Goal: Find contact information: Find contact information

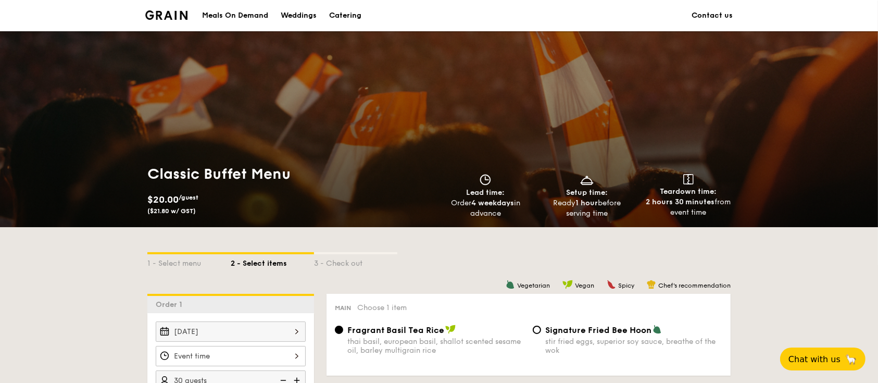
click at [713, 18] on link "Contact us" at bounding box center [712, 15] width 41 height 31
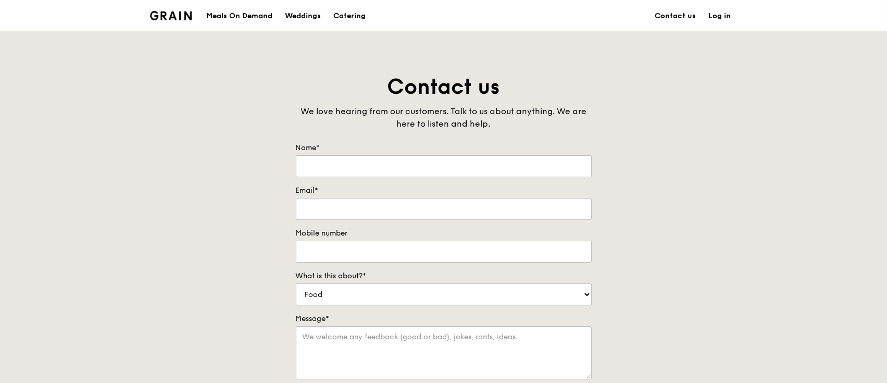
click at [170, 16] on img at bounding box center [171, 15] width 42 height 9
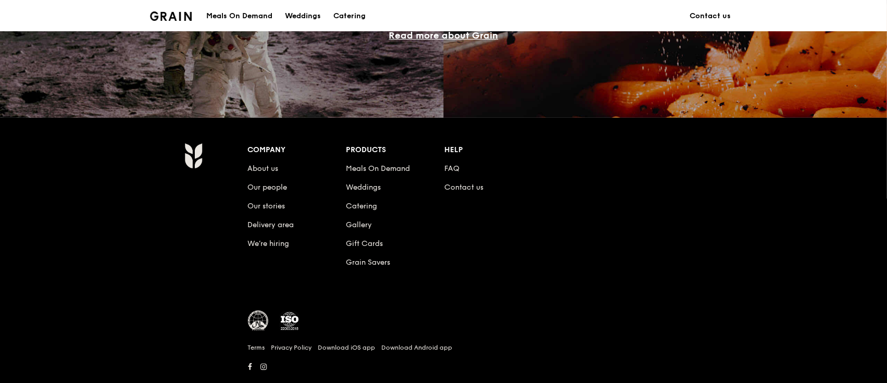
scroll to position [1016, 0]
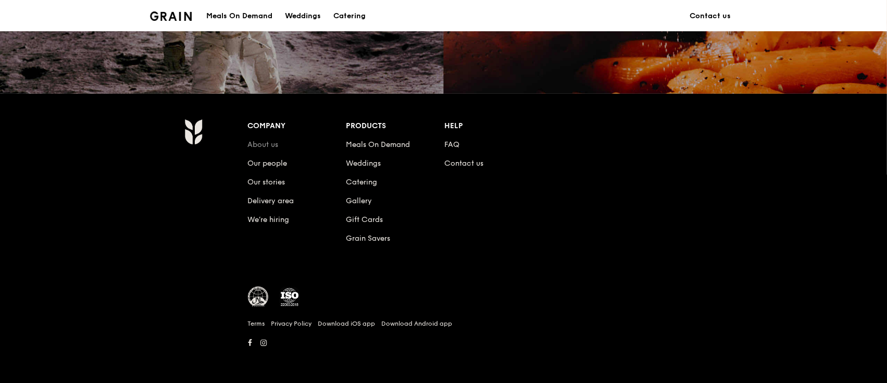
click at [255, 146] on link "About us" at bounding box center [263, 144] width 31 height 9
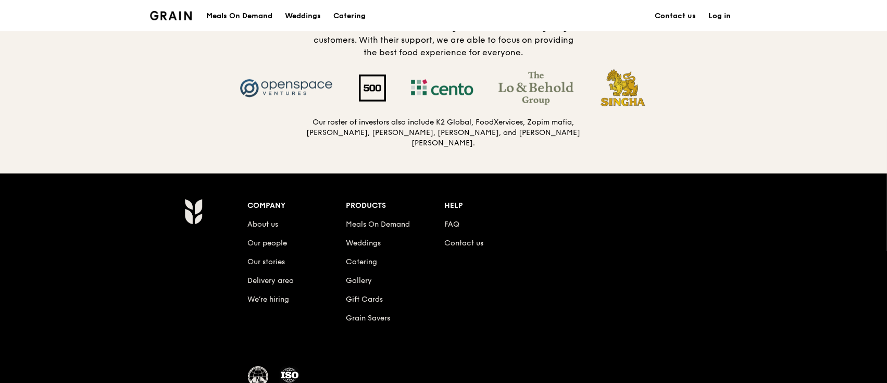
scroll to position [1078, 0]
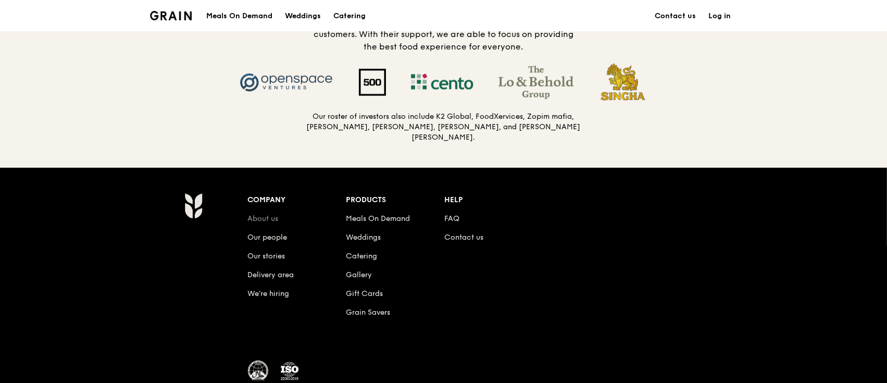
click at [267, 220] on link "About us" at bounding box center [263, 218] width 31 height 9
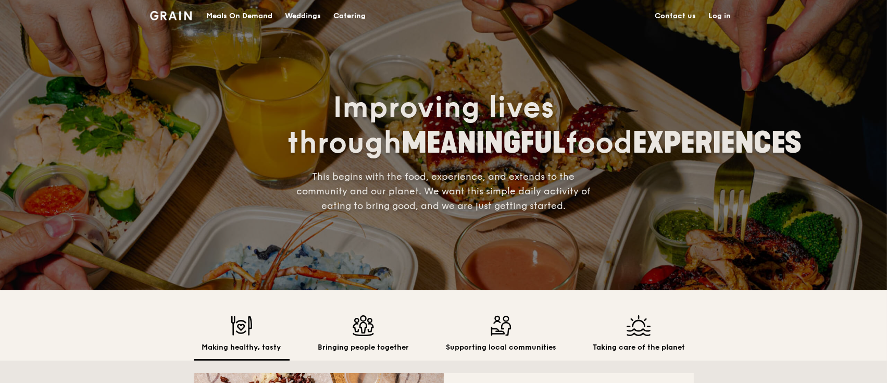
scroll to position [0, 0]
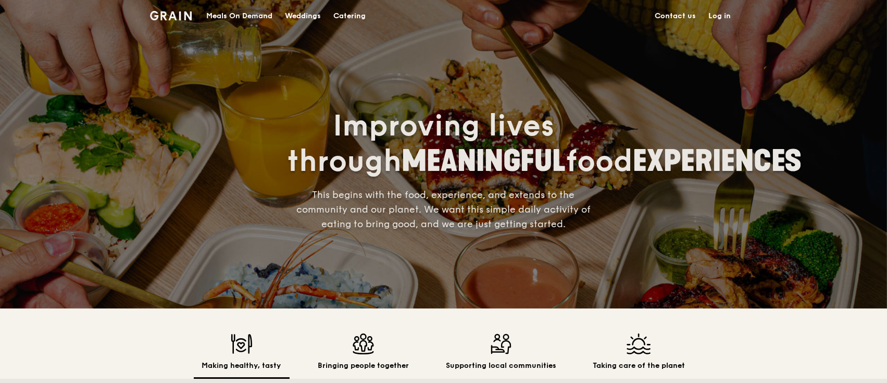
click at [674, 16] on link "Contact us" at bounding box center [676, 16] width 54 height 31
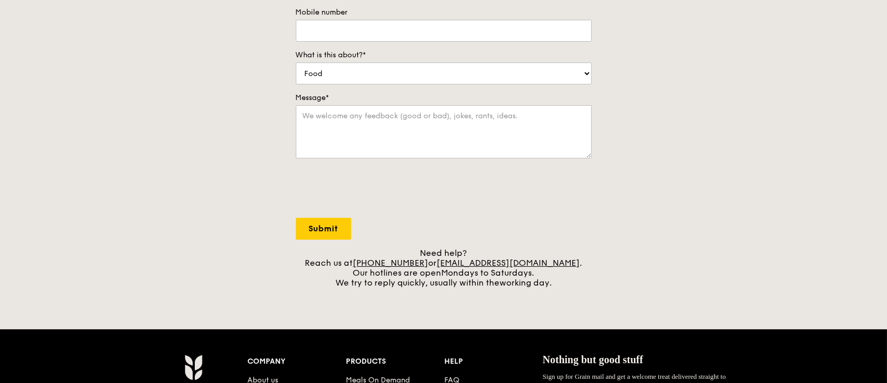
scroll to position [225, 0]
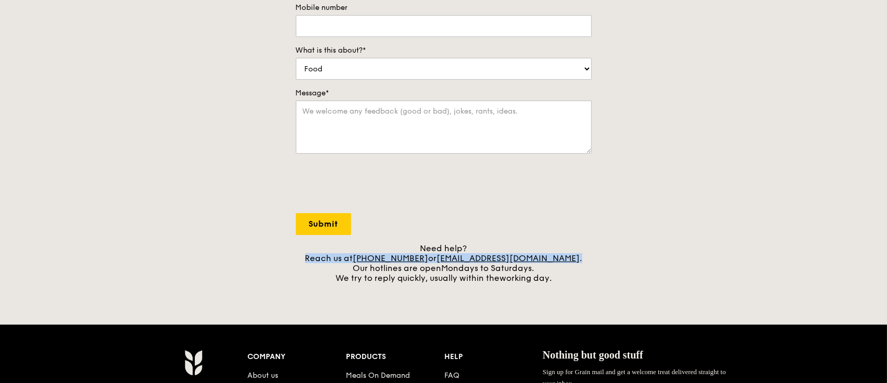
drag, startPoint x: 331, startPoint y: 256, endPoint x: 579, endPoint y: 262, distance: 248.5
click at [579, 262] on div "Need help? Reach us at +65 3163 5335 or concierge@grain.com.sg . Our hotlines a…" at bounding box center [444, 263] width 296 height 40
copy div "Reach us at +65 3163 5335 or concierge@grain.com.sg ."
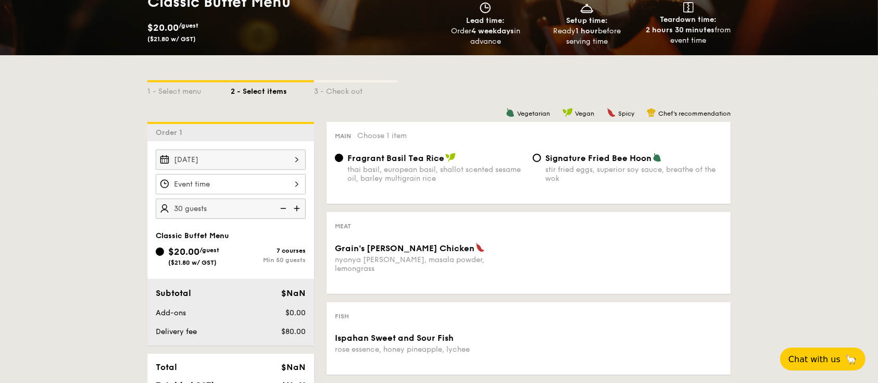
scroll to position [177, 0]
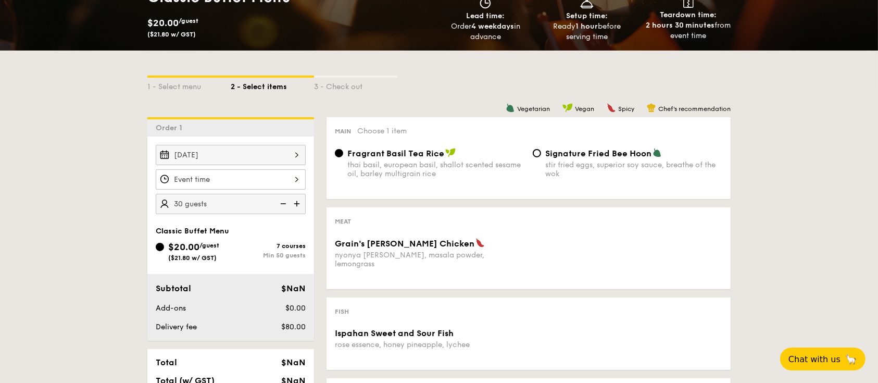
click at [854, 88] on div "1 - Select menu 2 - Select items 3 - Check out Order 1 Aug 19, 2025 30 guests C…" at bounding box center [439, 390] width 878 height 679
